Goal: Transaction & Acquisition: Download file/media

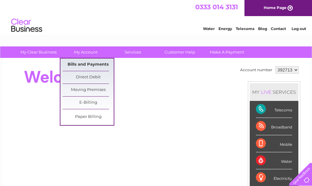
click at [86, 64] on link "Bills and Payments" at bounding box center [88, 65] width 51 height 12
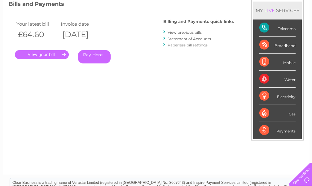
scroll to position [93, 0]
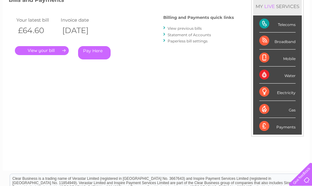
click at [61, 47] on link "." at bounding box center [42, 50] width 54 height 9
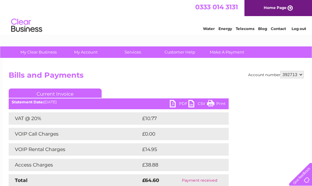
click at [191, 103] on link "CSV" at bounding box center [197, 104] width 19 height 9
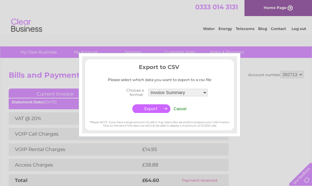
click at [181, 109] on input "Cancel" at bounding box center [179, 109] width 13 height 5
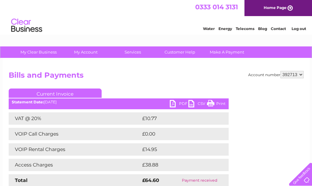
click at [174, 102] on link "PDF" at bounding box center [179, 104] width 19 height 9
